Goal: Task Accomplishment & Management: Manage account settings

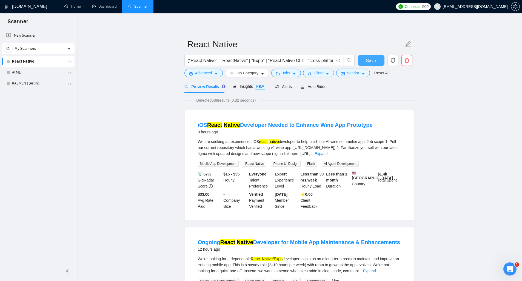
click at [364, 60] on button "Save" at bounding box center [371, 60] width 27 height 11
click at [315, 87] on span "Auto Bidder" at bounding box center [313, 87] width 27 height 4
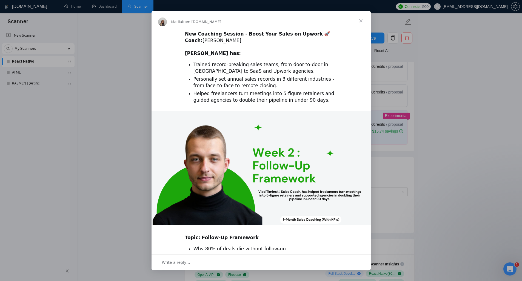
click at [360, 22] on span "Close" at bounding box center [361, 21] width 20 height 20
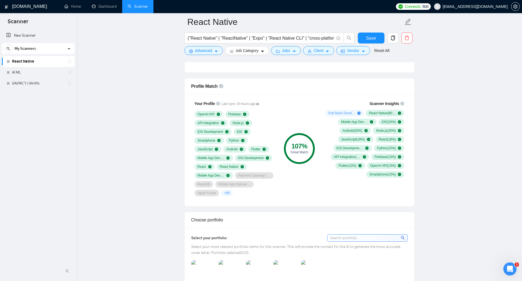
scroll to position [295, 0]
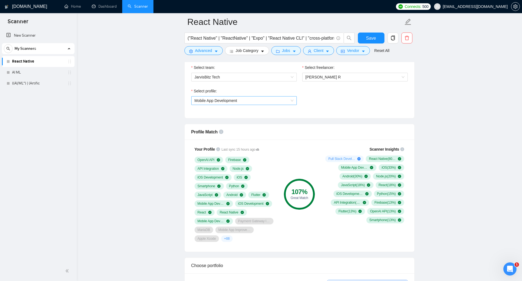
click at [276, 102] on span "Mobile App Development" at bounding box center [243, 101] width 99 height 8
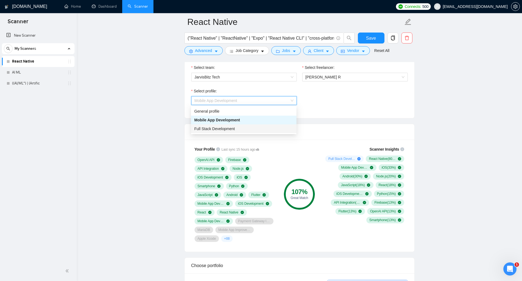
click at [258, 129] on div "Full Stack Development" at bounding box center [243, 129] width 99 height 6
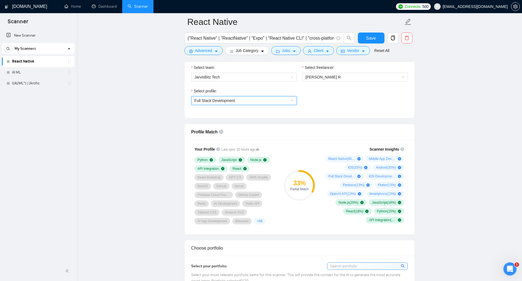
click at [260, 98] on span "Full Stack Development" at bounding box center [243, 101] width 99 height 8
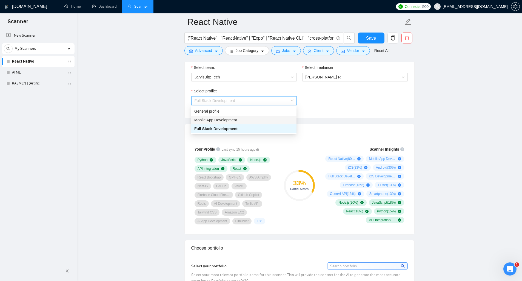
click at [251, 120] on div "Mobile App Development" at bounding box center [243, 120] width 99 height 6
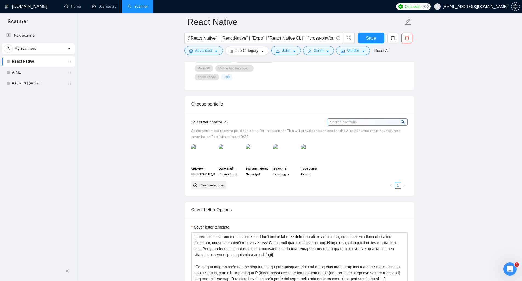
scroll to position [468, 0]
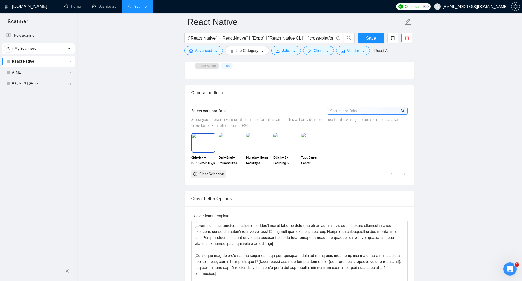
click at [205, 145] on img at bounding box center [203, 143] width 23 height 18
click at [226, 144] on img at bounding box center [230, 143] width 23 height 18
click at [251, 145] on img at bounding box center [257, 143] width 23 height 18
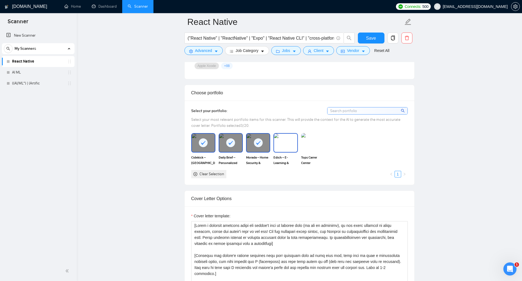
click at [285, 145] on img at bounding box center [285, 143] width 23 height 18
click at [306, 143] on img at bounding box center [312, 143] width 23 height 18
click at [292, 184] on div "Select your portfolio: Select your most relevant portfolio items for this scann…" at bounding box center [299, 143] width 229 height 84
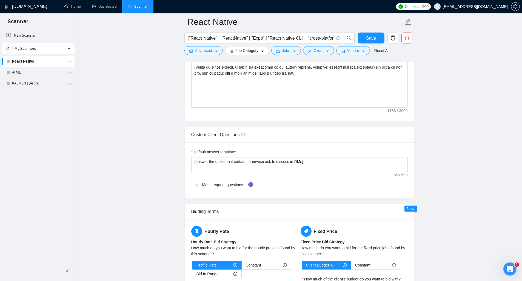
scroll to position [708, 0]
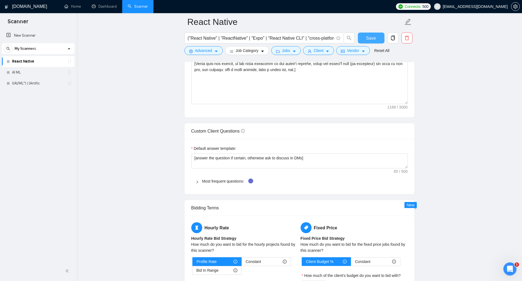
click at [367, 39] on span "Save" at bounding box center [371, 38] width 10 height 7
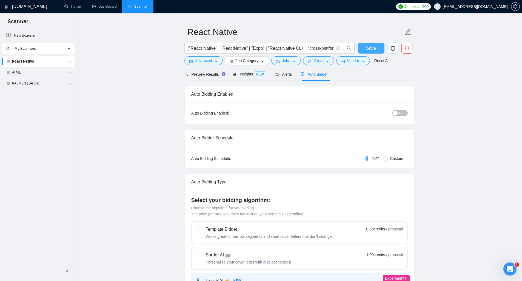
scroll to position [0, 0]
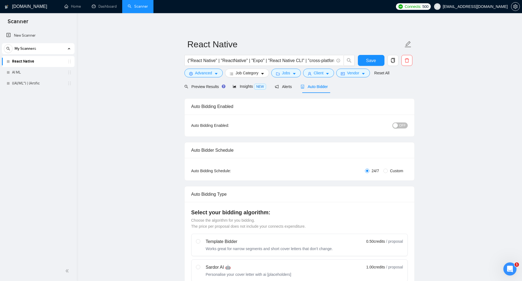
click at [402, 125] on span "OFF" at bounding box center [402, 126] width 7 height 6
click at [375, 61] on span "Save" at bounding box center [371, 60] width 10 height 7
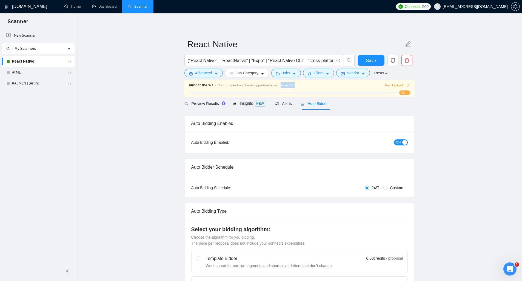
drag, startPoint x: 279, startPoint y: 84, endPoint x: 306, endPoint y: 83, distance: 27.1
click at [306, 83] on div "Train now and land better opportunities with Laziza AI !" at bounding box center [291, 85] width 146 height 6
click at [395, 86] on span "Train Laziza AI" at bounding box center [396, 85] width 25 height 5
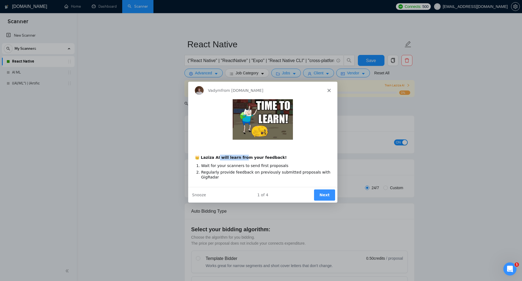
drag, startPoint x: 216, startPoint y: 158, endPoint x: 247, endPoint y: 158, distance: 30.4
click at [240, 159] on b "👑 Laziza AI will learn from your feedback!" at bounding box center [240, 157] width 92 height 4
drag, startPoint x: 204, startPoint y: 165, endPoint x: 278, endPoint y: 165, distance: 74.5
click at [278, 165] on li "Wait for your scanners to send first proposals" at bounding box center [264, 165] width 129 height 5
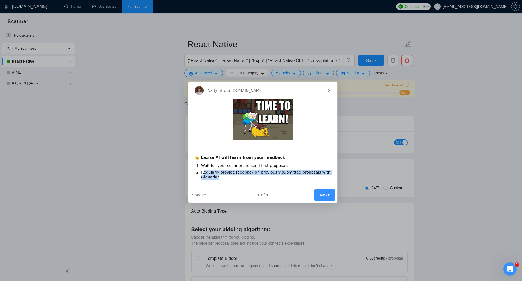
drag, startPoint x: 203, startPoint y: 172, endPoint x: 237, endPoint y: 178, distance: 34.6
click at [237, 178] on li "Regularly provide feedback on previously submitted proposals with GigRadar" at bounding box center [264, 174] width 129 height 10
click at [241, 177] on li "Regularly provide feedback on previously submitted proposals with GigRadar" at bounding box center [264, 174] width 129 height 10
click at [322, 194] on button "Next" at bounding box center [323, 194] width 21 height 11
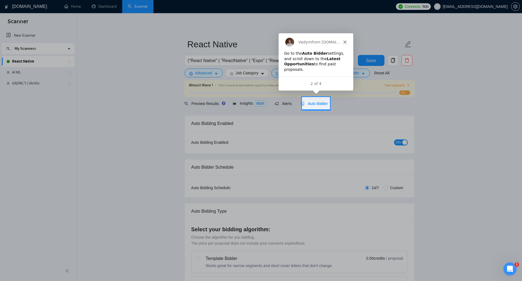
click at [318, 103] on span "Auto Bidder" at bounding box center [313, 104] width 27 height 4
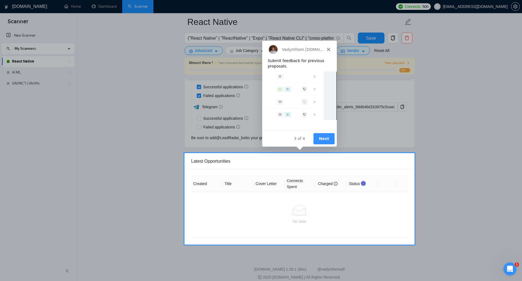
scroll to position [1339, 0]
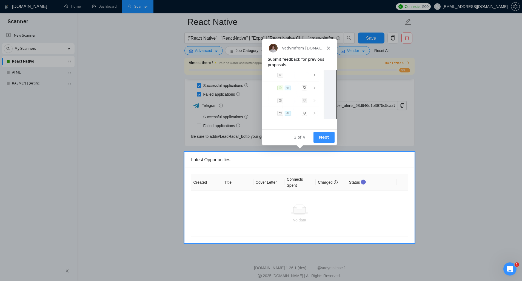
click at [329, 137] on button "Next" at bounding box center [323, 136] width 21 height 11
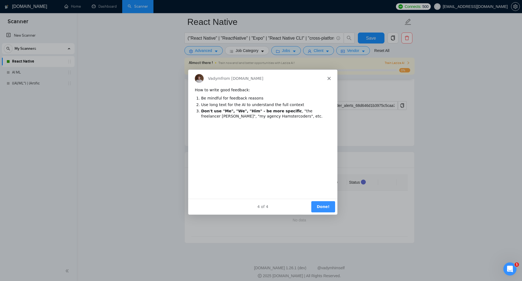
scroll to position [0, 0]
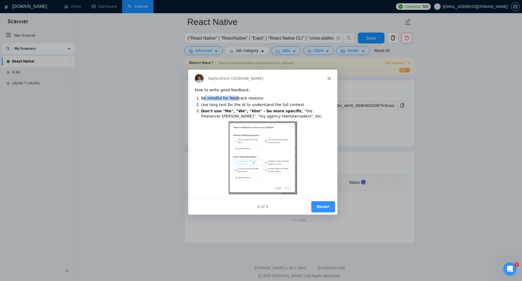
drag, startPoint x: 203, startPoint y: 99, endPoint x: 235, endPoint y: 99, distance: 32.0
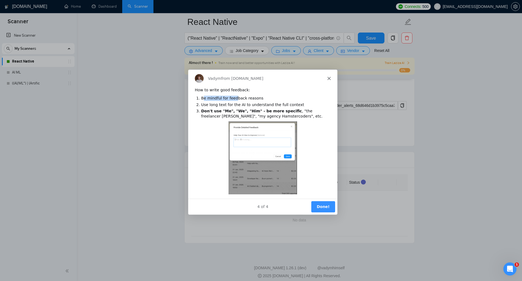
click at [235, 99] on li "Be mindful for feedback reasons" at bounding box center [264, 97] width 129 height 5
click at [210, 107] on ol "Be mindful for feedback reasons Use long text for the AI to understand the full…" at bounding box center [262, 106] width 136 height 23
click at [327, 208] on button "Done!" at bounding box center [322, 206] width 24 height 11
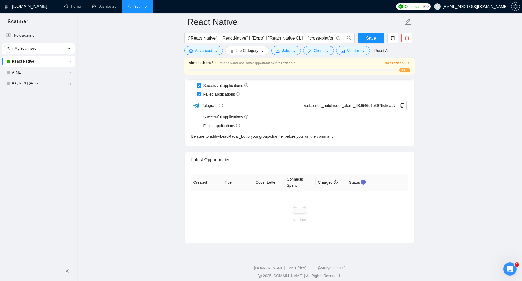
click at [326, 207] on div at bounding box center [299, 209] width 208 height 11
drag, startPoint x: 191, startPoint y: 160, endPoint x: 233, endPoint y: 163, distance: 42.2
click at [231, 162] on div "Latest Opportunities" at bounding box center [299, 160] width 216 height 16
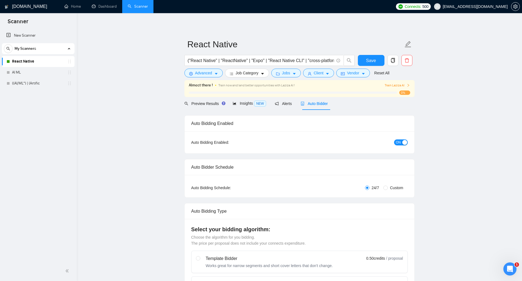
click at [31, 119] on div "New Scanner My Scanners React Native AI ML ((AI/ML*) | (Artific" at bounding box center [38, 145] width 77 height 232
click at [106, 5] on link "Dashboard" at bounding box center [104, 6] width 25 height 5
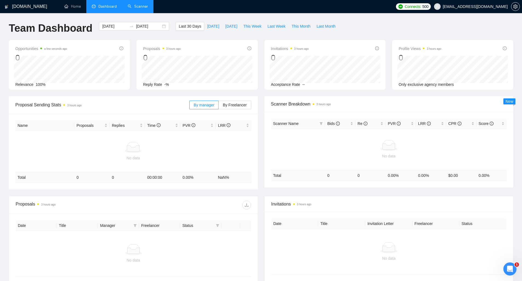
click at [133, 5] on link "Scanner" at bounding box center [138, 6] width 20 height 5
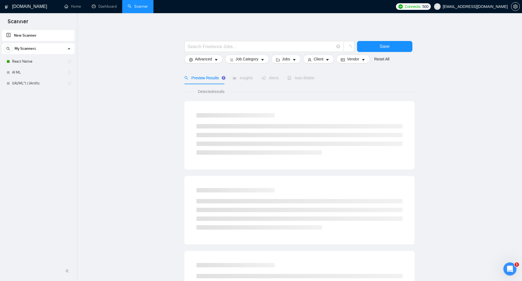
click at [114, 134] on main "Save Advanced Job Category Jobs Client Vendor Reset All Preview Results Insight…" at bounding box center [298, 246] width 427 height 448
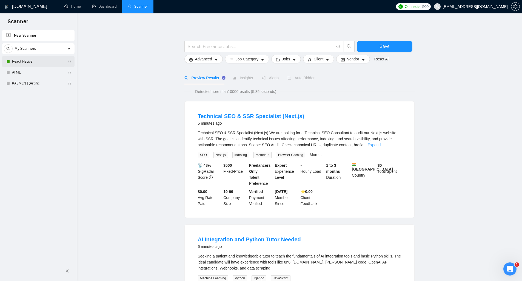
click at [21, 61] on link "React Native" at bounding box center [38, 61] width 52 height 11
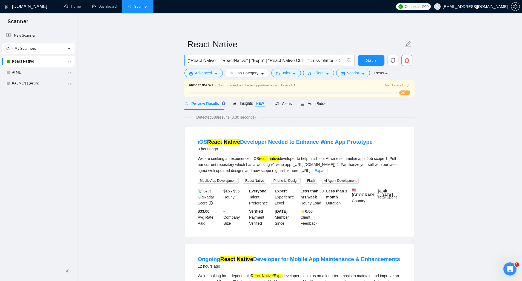
click at [198, 61] on input "("React Native" | "ReactNative" | "Expo" | "React Native CLI" | "cross-platform…" at bounding box center [261, 60] width 146 height 7
click at [208, 60] on input "("React Native" | "ReactNative" | "Expo" | "React Native CLI" | "cross-platform…" at bounding box center [261, 60] width 146 height 7
click at [97, 6] on link "Dashboard" at bounding box center [104, 6] width 25 height 5
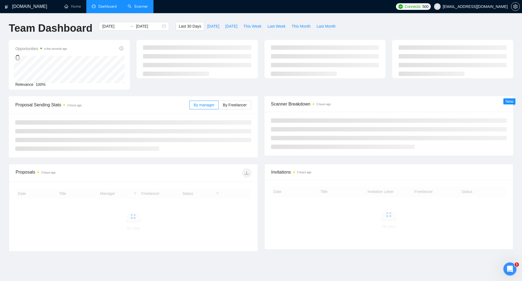
click at [389, 22] on div "Team Dashboard [DATE] [DATE] Last 30 Days [DATE] [DATE] This Week Last Week Thi…" at bounding box center [260, 31] width 511 height 18
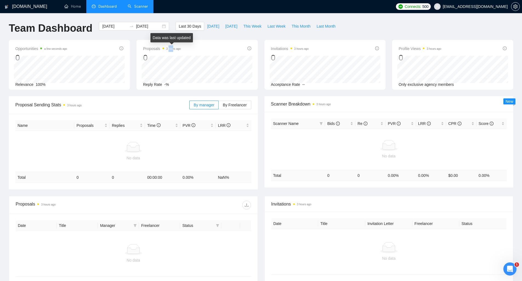
drag, startPoint x: 169, startPoint y: 48, endPoint x: 176, endPoint y: 48, distance: 6.6
click at [176, 48] on time "3 hours ago" at bounding box center [173, 48] width 15 height 3
click at [183, 47] on div "Proposals 3 hours ago 0" at bounding box center [197, 54] width 108 height 18
